Goal: Task Accomplishment & Management: Use online tool/utility

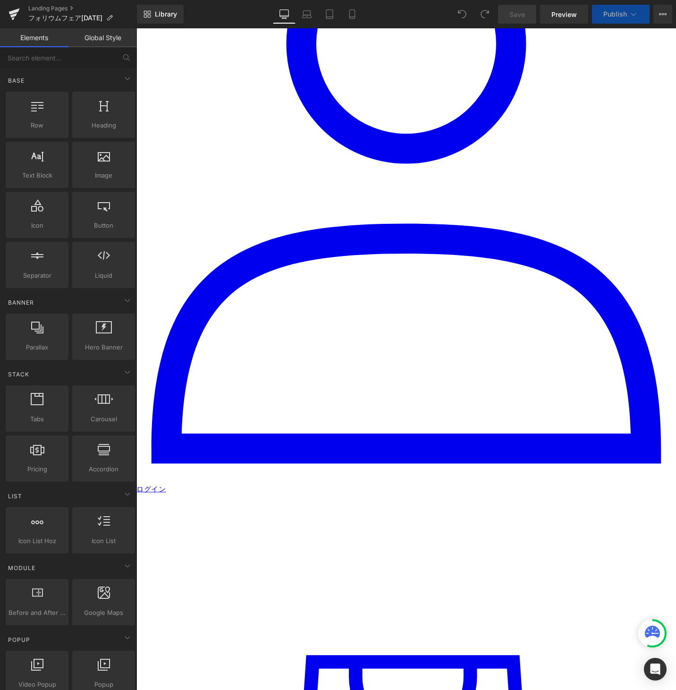
scroll to position [604, 0]
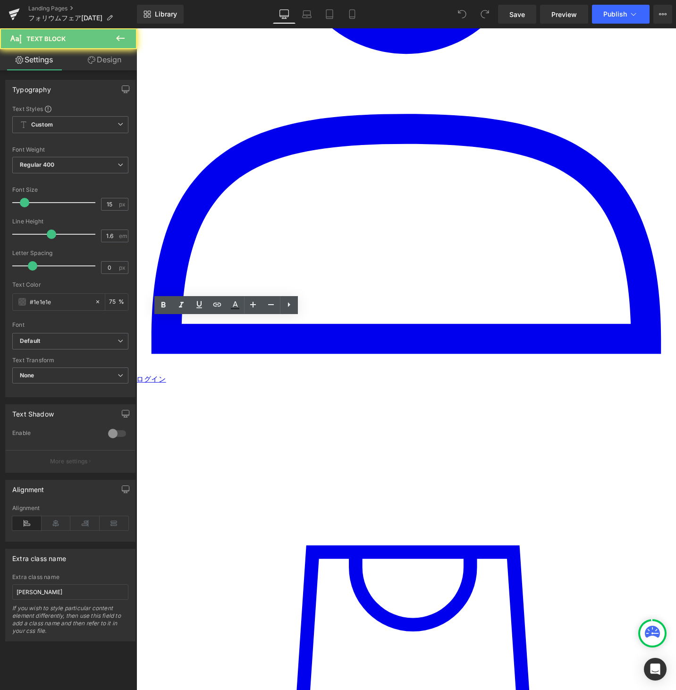
paste div
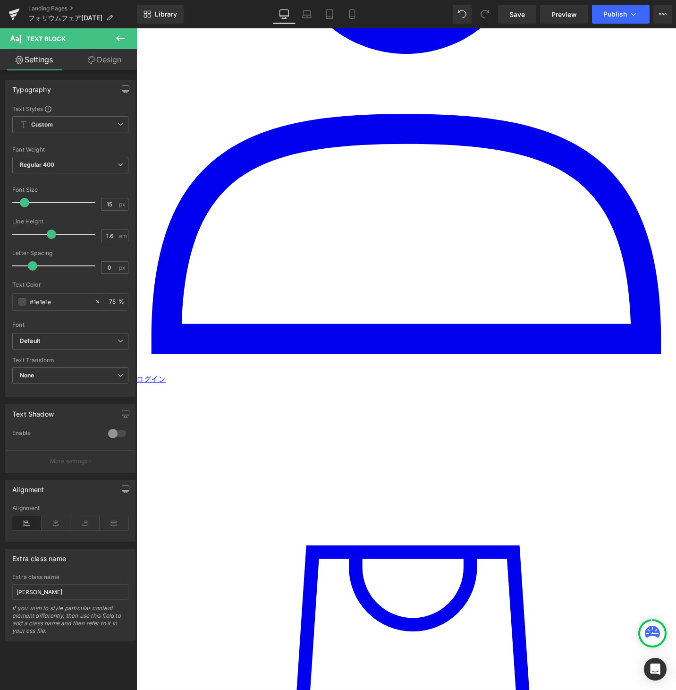
paste div
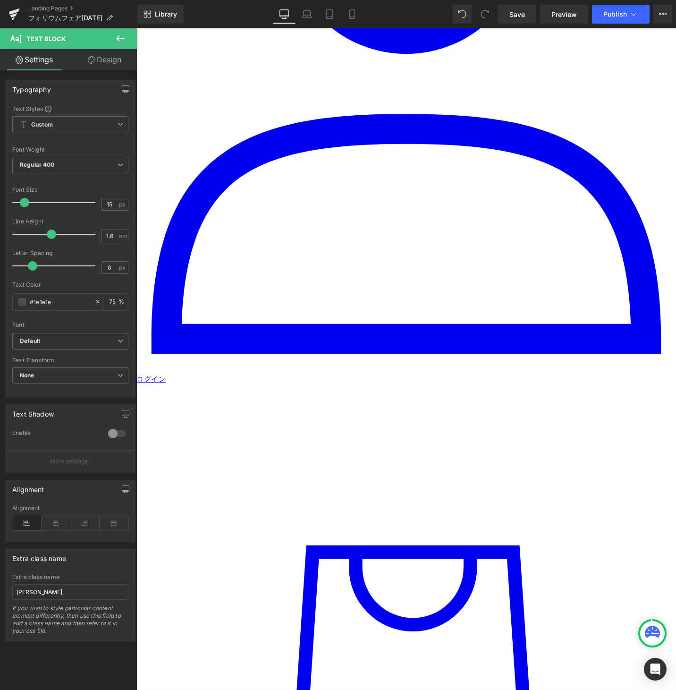
paste div
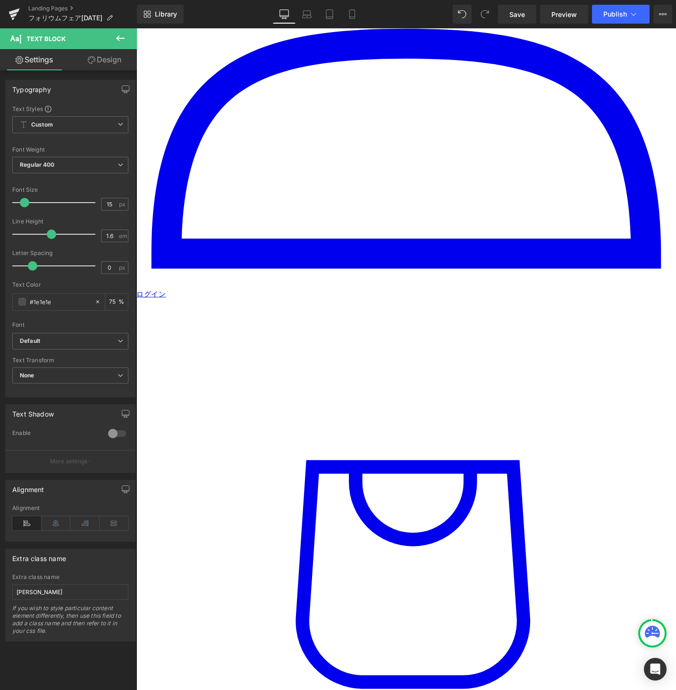
scroll to position [768, 0]
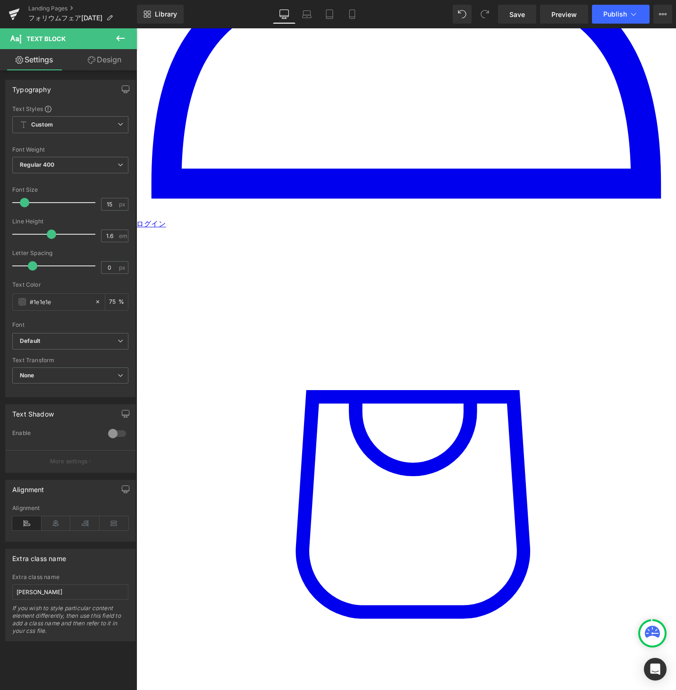
click at [136, 28] on icon at bounding box center [136, 28] width 0 height 0
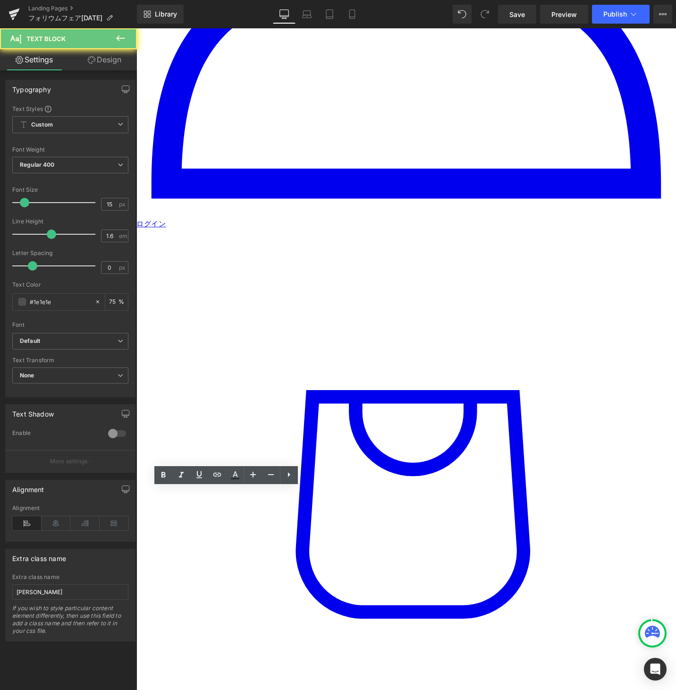
paste div
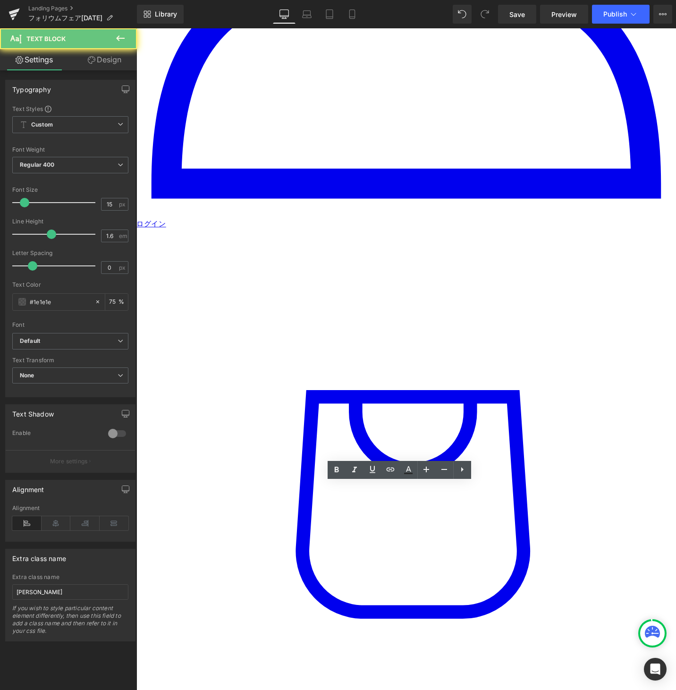
drag, startPoint x: 416, startPoint y: 539, endPoint x: 415, endPoint y: 533, distance: 6.3
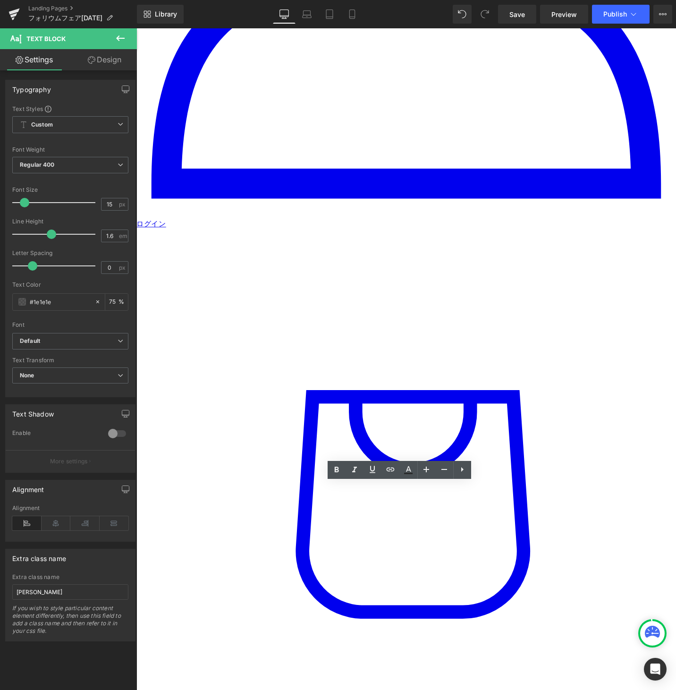
paste div
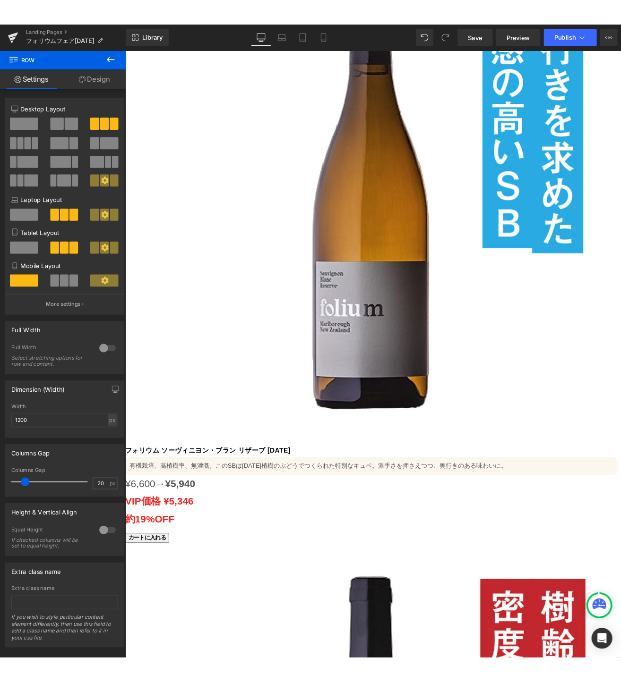
scroll to position [4446, 0]
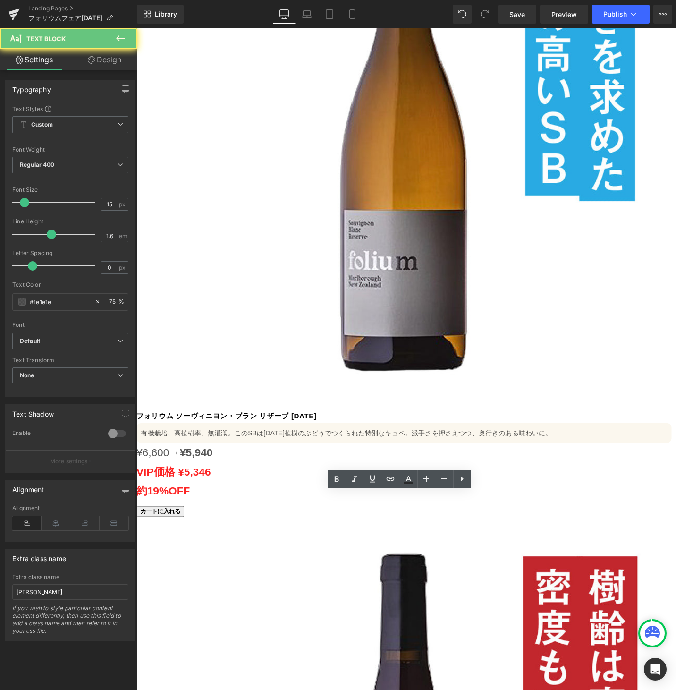
paste div
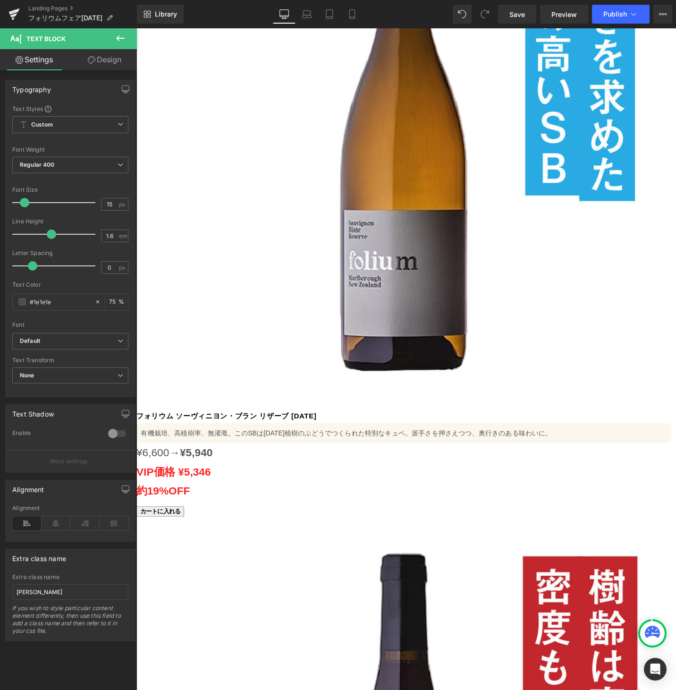
paste div
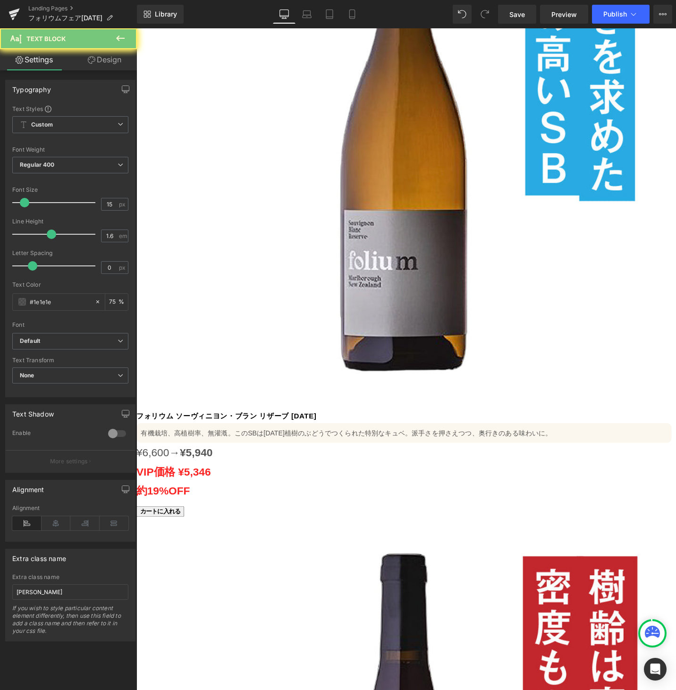
paste div
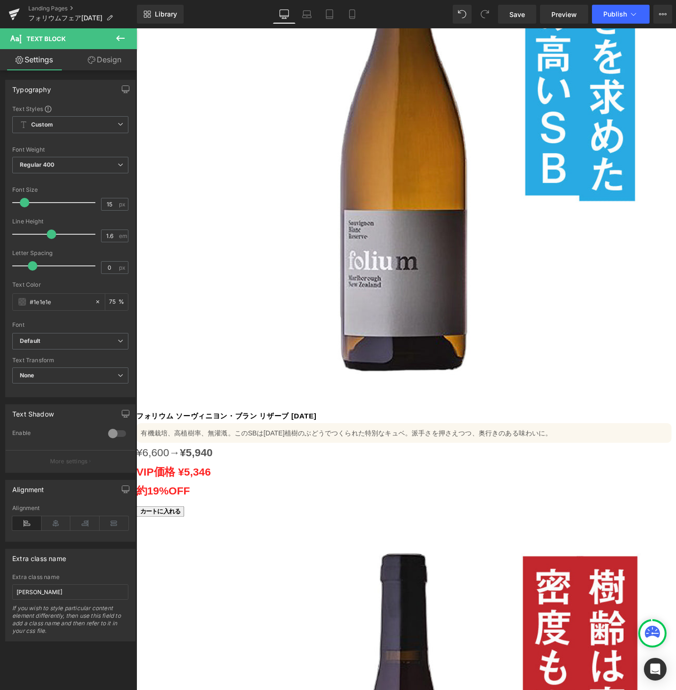
paste div
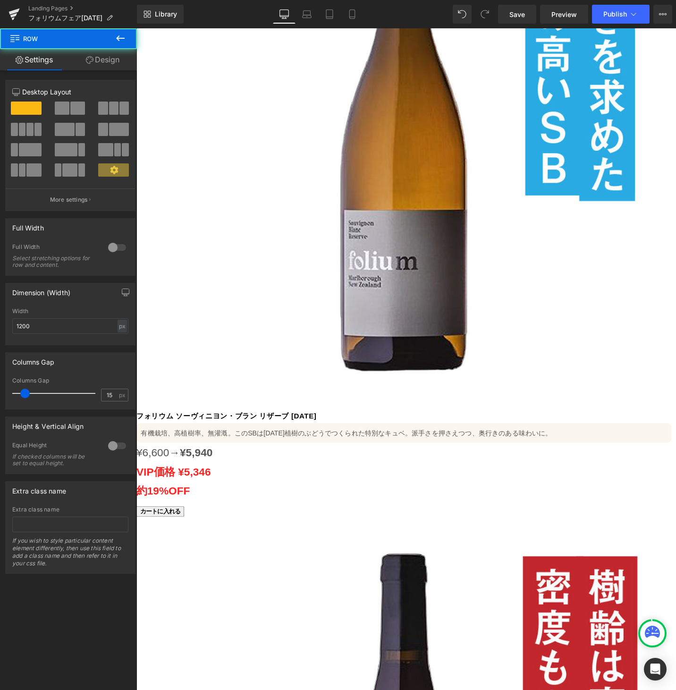
click at [510, 12] on span "Save" at bounding box center [518, 14] width 16 height 10
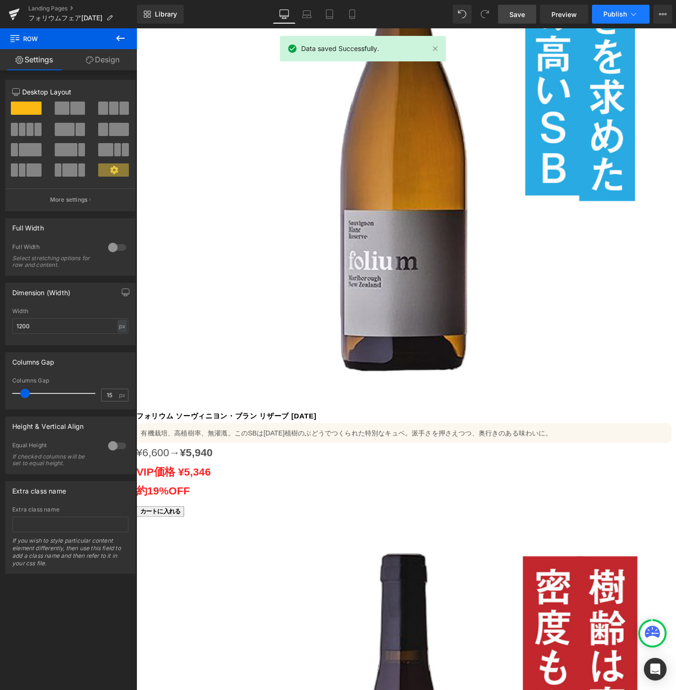
click at [611, 18] on button "Publish" at bounding box center [621, 14] width 58 height 19
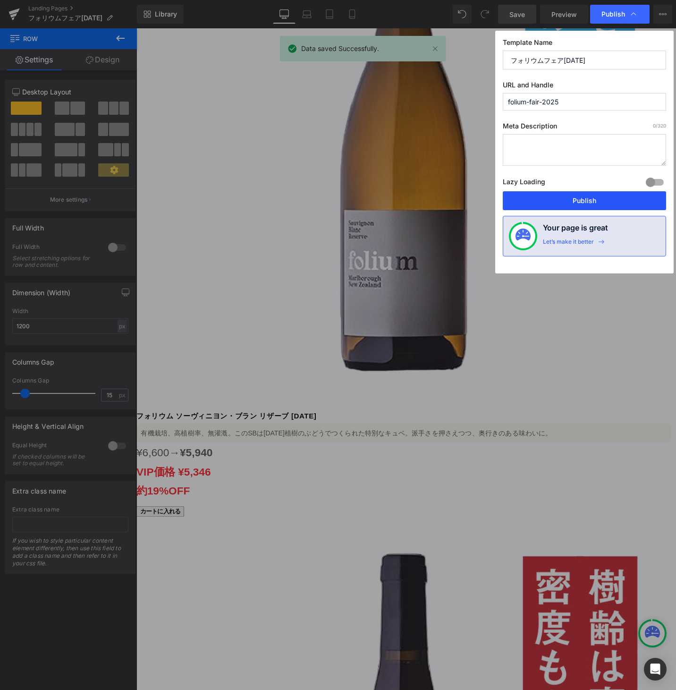
click at [567, 199] on button "Publish" at bounding box center [584, 200] width 163 height 19
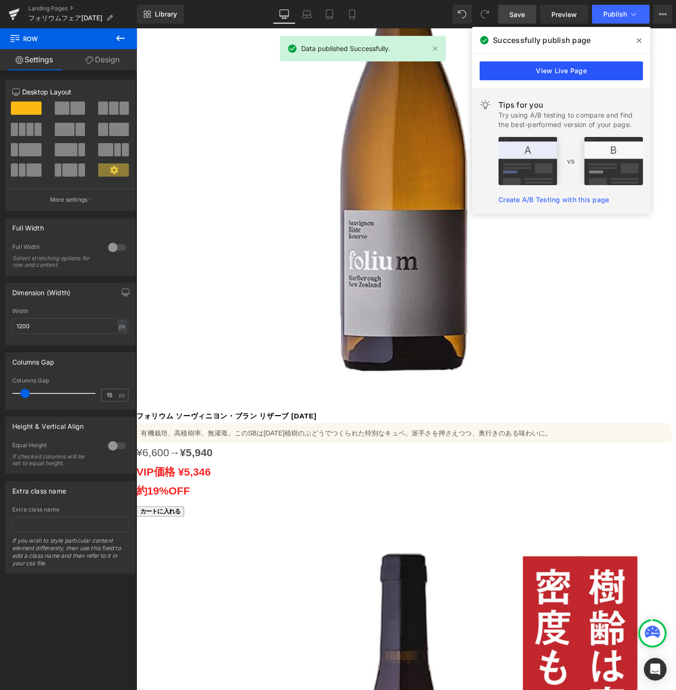
click at [555, 73] on link "View Live Page" at bounding box center [561, 70] width 163 height 19
